Goal: Task Accomplishment & Management: Use online tool/utility

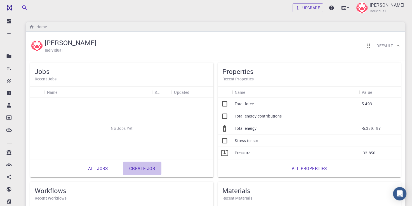
click at [135, 171] on link "Create job" at bounding box center [142, 168] width 38 height 13
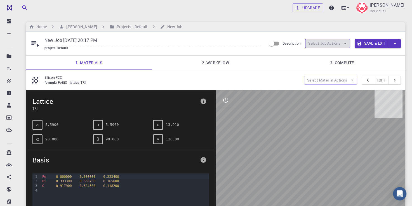
click at [347, 43] on icon "button" at bounding box center [345, 43] width 5 height 5
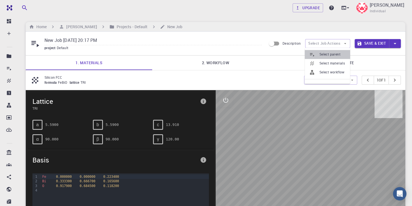
click at [336, 55] on span "Select parent" at bounding box center [332, 55] width 26 height 6
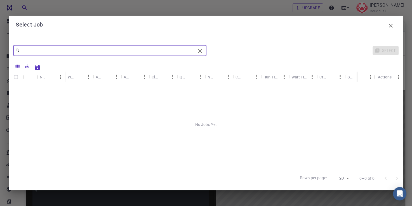
click at [31, 53] on input "text" at bounding box center [107, 51] width 175 height 8
click at [64, 50] on input "text" at bounding box center [107, 51] width 175 height 8
type input "BIfeO3"
